Goal: Task Accomplishment & Management: Use online tool/utility

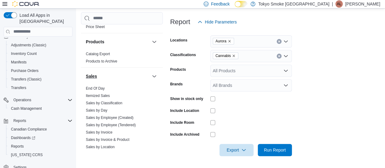
scroll to position [365, 0]
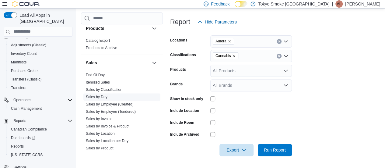
click at [105, 95] on link "Sales by Day" at bounding box center [97, 97] width 22 height 4
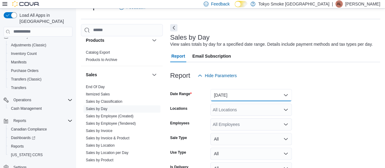
click at [253, 92] on button "[DATE]" at bounding box center [251, 95] width 82 height 12
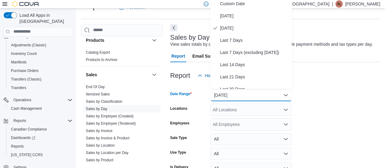
scroll to position [11, 0]
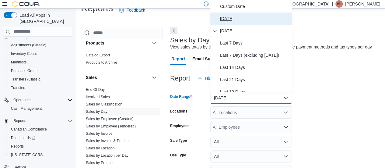
click at [254, 16] on span "[DATE]" at bounding box center [254, 18] width 69 height 7
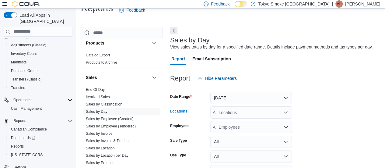
click at [233, 112] on div "All Locations" at bounding box center [251, 112] width 82 height 12
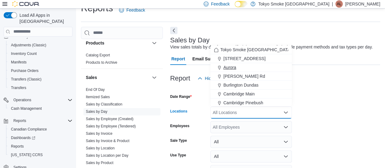
click at [242, 64] on div "Aurora" at bounding box center [251, 67] width 74 height 6
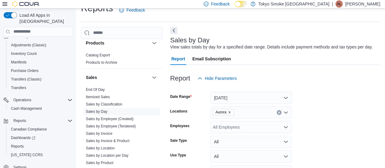
click at [312, 101] on form "Date Range [DATE] Locations [GEOGRAPHIC_DATA] Employees All Employees Sale Type…" at bounding box center [275, 139] width 210 height 110
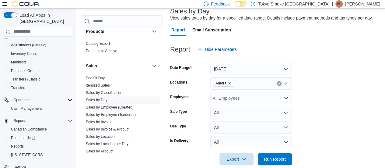
scroll to position [49, 0]
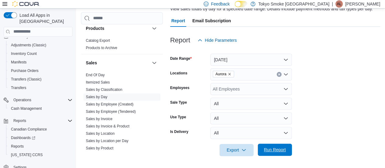
click at [281, 143] on div at bounding box center [275, 141] width 210 height 5
click at [280, 144] on div "Export Run Report" at bounding box center [231, 150] width 122 height 12
click at [274, 149] on span "Run Report" at bounding box center [275, 149] width 22 height 6
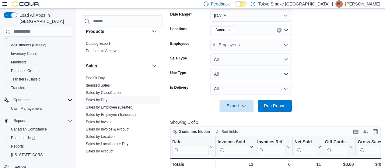
scroll to position [110, 0]
